Goal: Transaction & Acquisition: Obtain resource

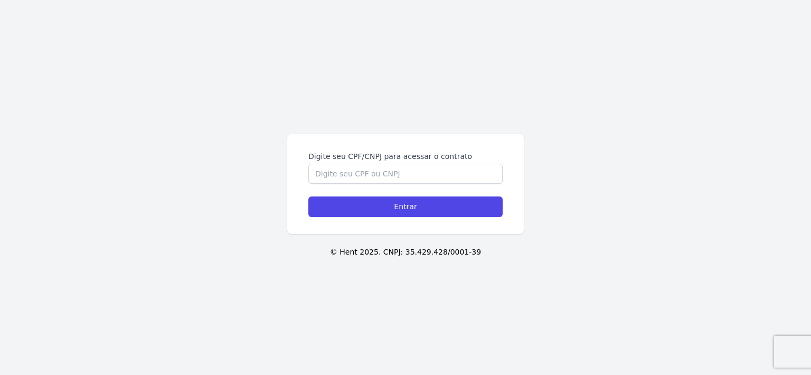
click at [344, 184] on form "Digite seu CPF/CNPJ para acessar o contrato Entrar" at bounding box center [405, 184] width 194 height 66
click at [343, 174] on input "Digite seu CPF/CNPJ para acessar o contrato" at bounding box center [405, 174] width 194 height 20
click at [308, 196] on input "Entrar" at bounding box center [405, 206] width 194 height 21
type input "40223508810]"
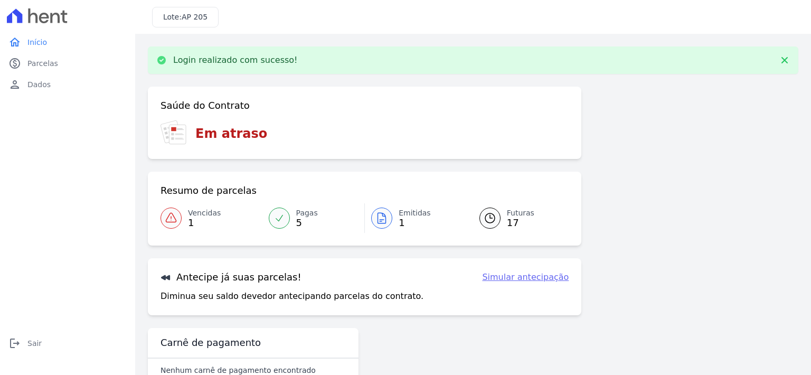
click at [203, 227] on div "Vencidas 1" at bounding box center [204, 217] width 33 height 21
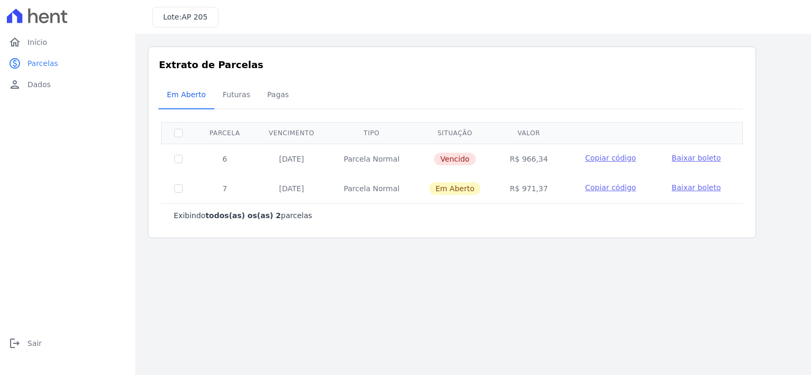
click at [684, 158] on span "Baixar boleto" at bounding box center [695, 158] width 49 height 8
click at [40, 87] on span "Dados" at bounding box center [38, 84] width 23 height 11
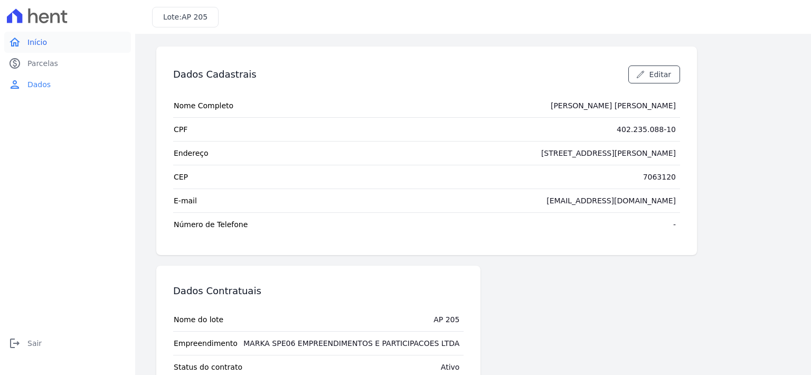
click at [42, 44] on span "Início" at bounding box center [37, 42] width 20 height 11
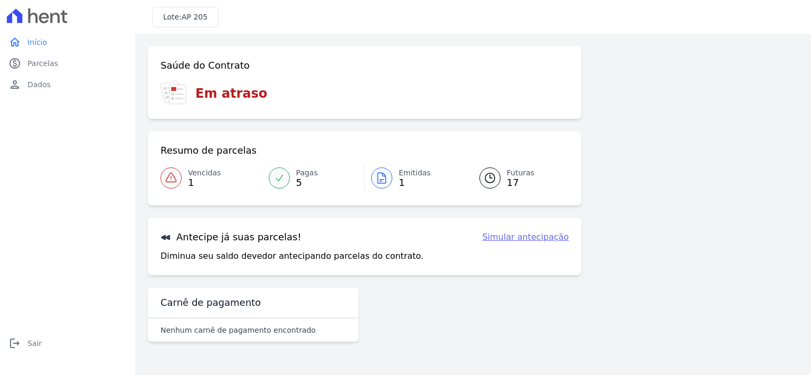
click at [715, 151] on div "Saúde do Contrato Em atraso Resumo de parcelas Vencidas 1 Pagas 5 Emitidas 1 Fu…" at bounding box center [473, 197] width 650 height 303
click at [44, 58] on span "Parcelas" at bounding box center [42, 63] width 31 height 11
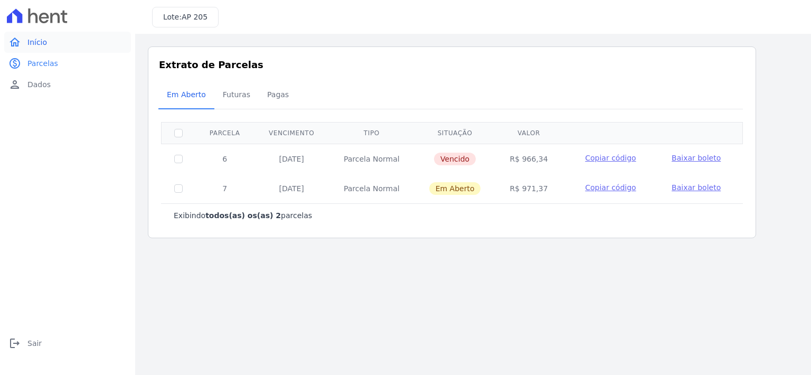
click at [25, 41] on link "home Início" at bounding box center [67, 42] width 127 height 21
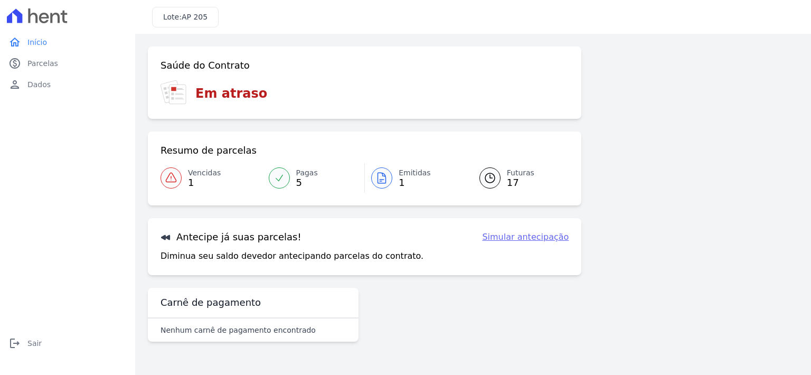
click at [624, 98] on div "Saúde do Contrato Em atraso Resumo de parcelas Vencidas 1 Pagas 5 Emitidas 1 Fu…" at bounding box center [473, 197] width 650 height 303
click at [494, 177] on icon at bounding box center [490, 178] width 10 height 10
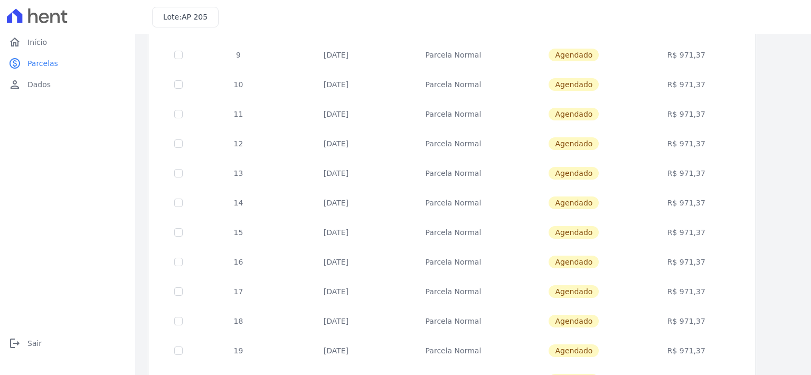
scroll to position [318, 0]
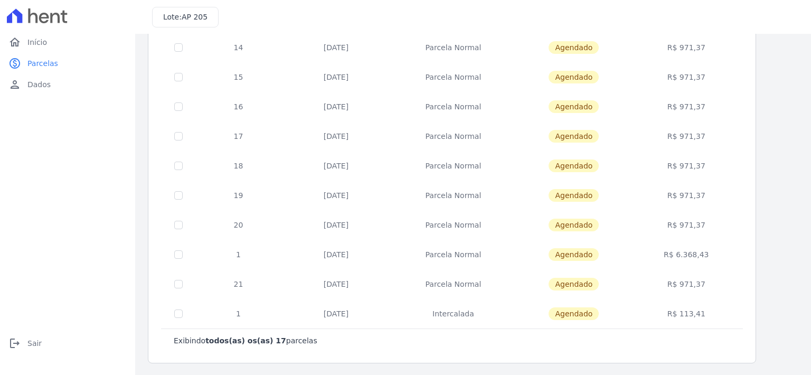
drag, startPoint x: 798, startPoint y: 264, endPoint x: 792, endPoint y: 223, distance: 41.7
click at [792, 223] on div "Listagem de parcelas Baixar PDF Extrato de Parcelas Em Aberto Futuras Pagas 0 s…" at bounding box center [473, 46] width 676 height 660
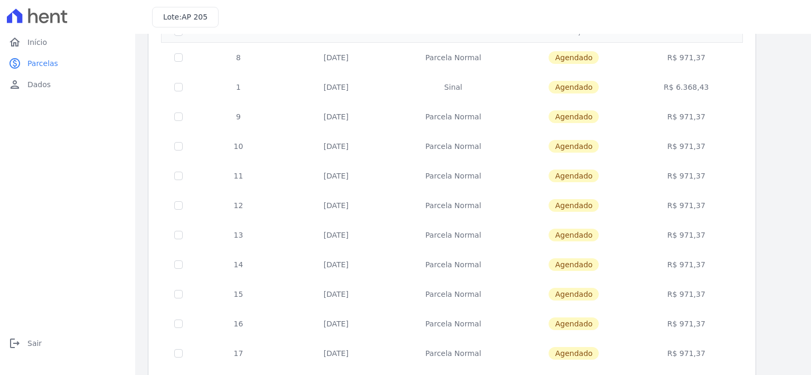
scroll to position [0, 0]
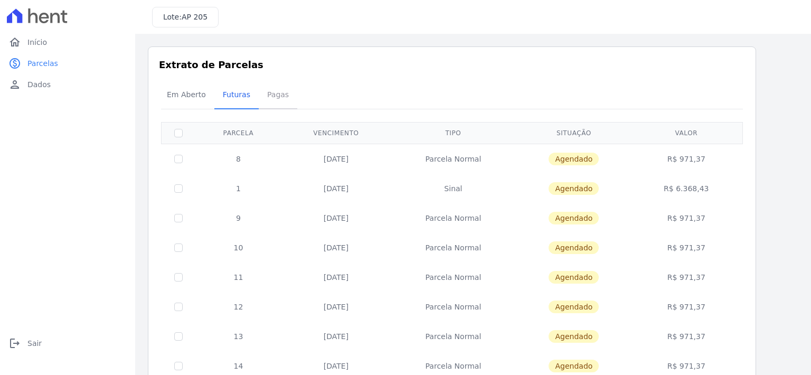
click at [264, 88] on span "Pagas" at bounding box center [278, 94] width 34 height 21
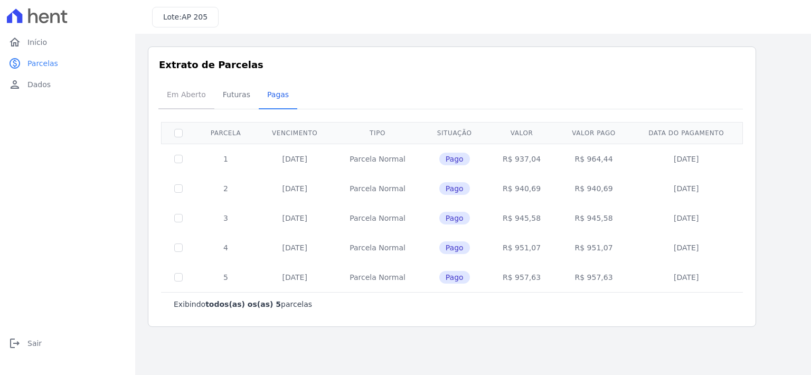
click at [179, 98] on span "Em Aberto" at bounding box center [186, 94] width 52 height 21
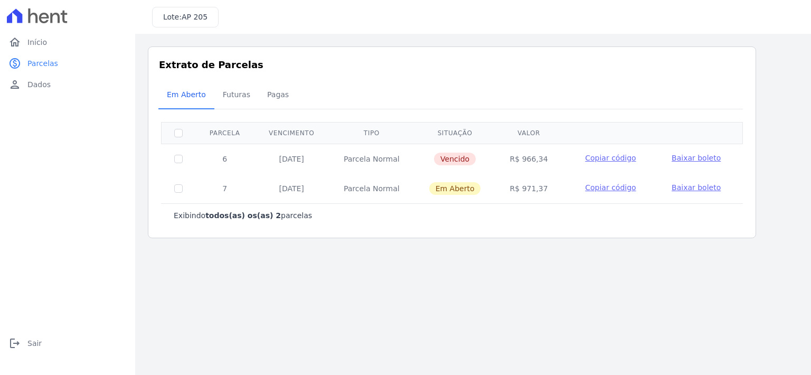
click at [115, 141] on div "home Início home Início paid Parcelas paid Parcelas person Dados person Dados l…" at bounding box center [67, 199] width 127 height 335
click at [34, 47] on span "Início" at bounding box center [37, 42] width 20 height 11
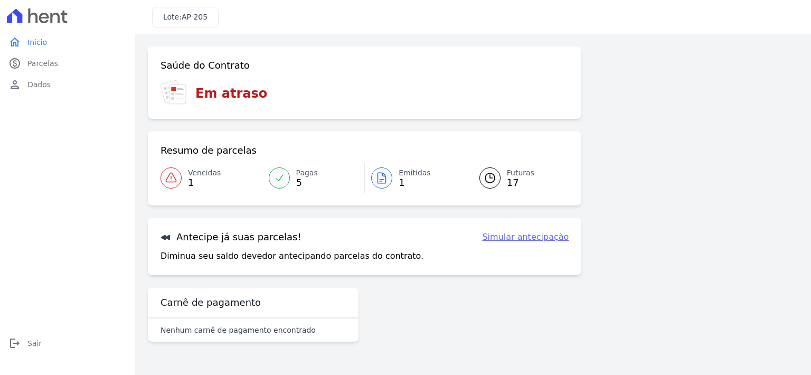
click at [84, 162] on div "home Início home Início paid Parcelas paid Parcelas person Dados person Dados l…" at bounding box center [67, 199] width 127 height 335
click at [39, 83] on span "Dados" at bounding box center [38, 84] width 23 height 11
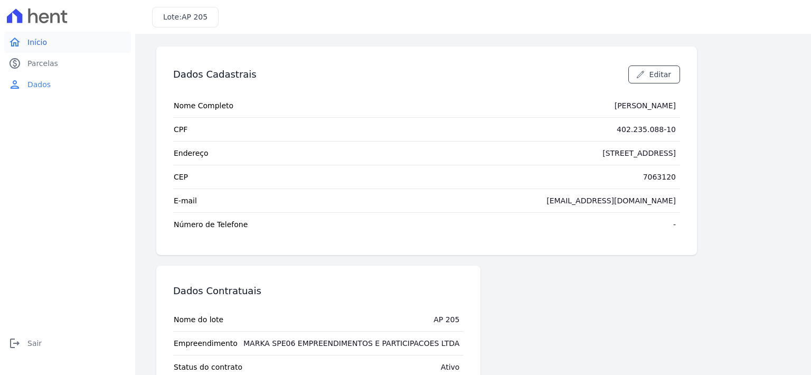
click at [34, 43] on span "Início" at bounding box center [37, 42] width 20 height 11
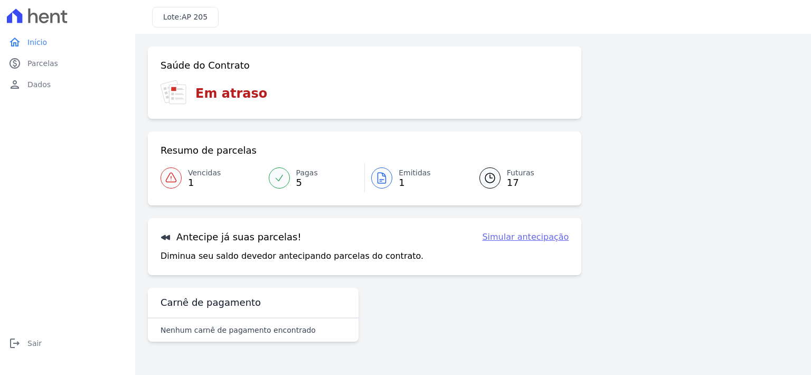
click at [41, 139] on div "home Início home Início paid Parcelas paid Parcelas person Dados person Dados l…" at bounding box center [67, 199] width 127 height 335
click at [410, 174] on span "Emitidas" at bounding box center [415, 172] width 32 height 11
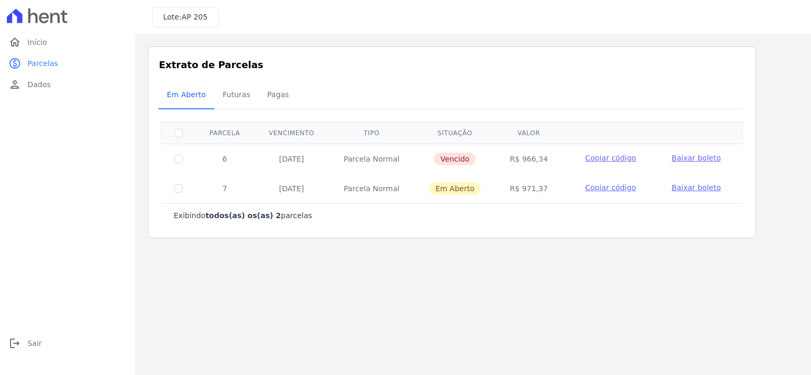
click at [92, 203] on div "home Início home Início paid Parcelas paid Parcelas person Dados person Dados l…" at bounding box center [67, 199] width 127 height 335
click at [36, 89] on span "Dados" at bounding box center [38, 84] width 23 height 11
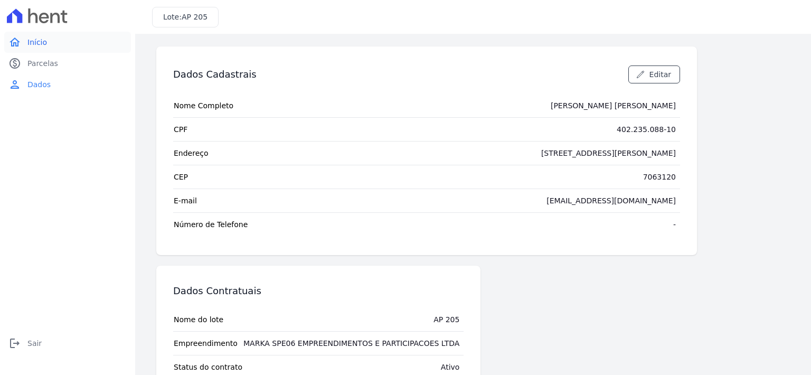
click at [24, 43] on link "home Início" at bounding box center [67, 42] width 127 height 21
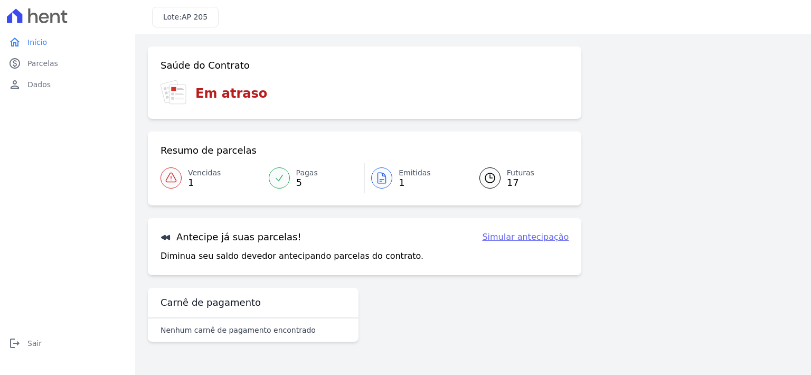
click at [58, 215] on div "home Início home Início paid Parcelas paid Parcelas person Dados person Dados l…" at bounding box center [67, 199] width 127 height 335
click at [225, 336] on div "Nenhum carnê de pagamento encontrado" at bounding box center [253, 329] width 211 height 23
click at [189, 178] on span "1" at bounding box center [204, 182] width 33 height 8
